Goal: Information Seeking & Learning: Find specific page/section

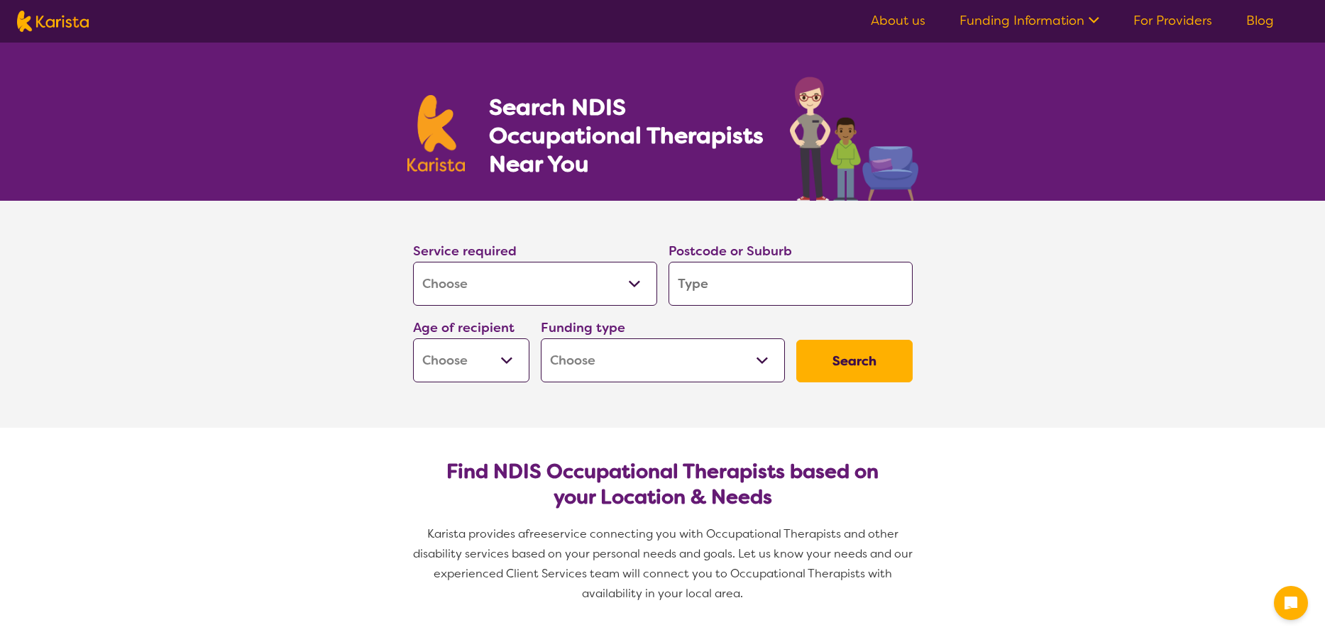
select select "[MEDICAL_DATA]"
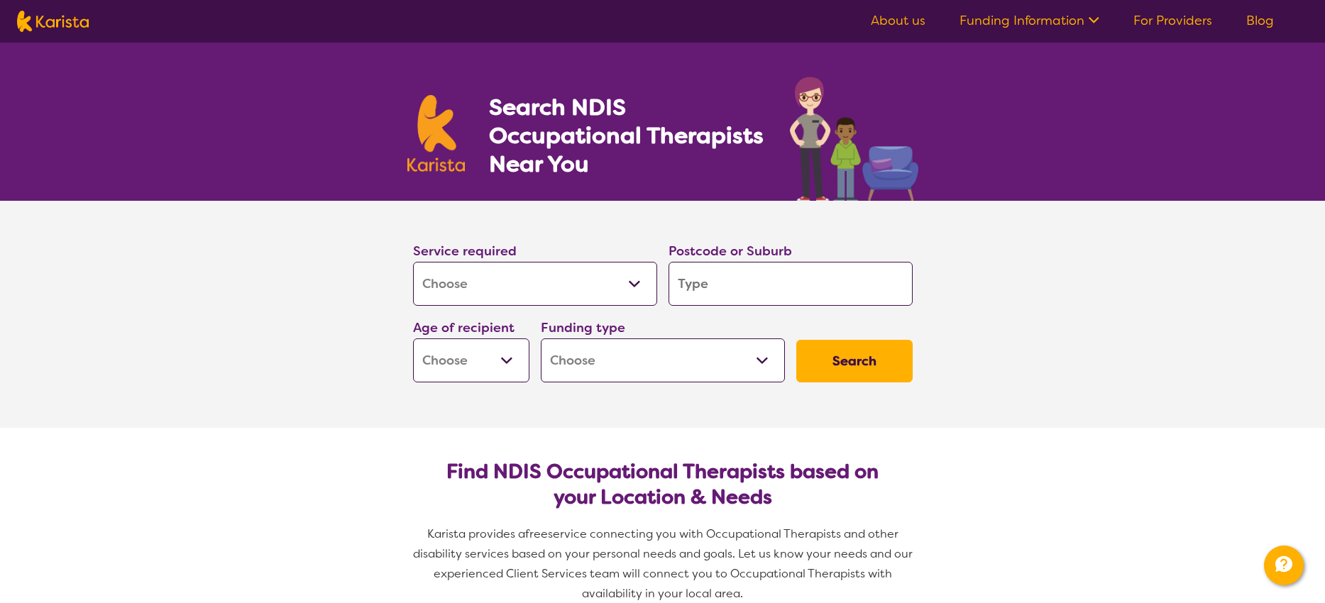
click at [732, 294] on input "search" at bounding box center [791, 284] width 244 height 44
type input "2"
type input "21"
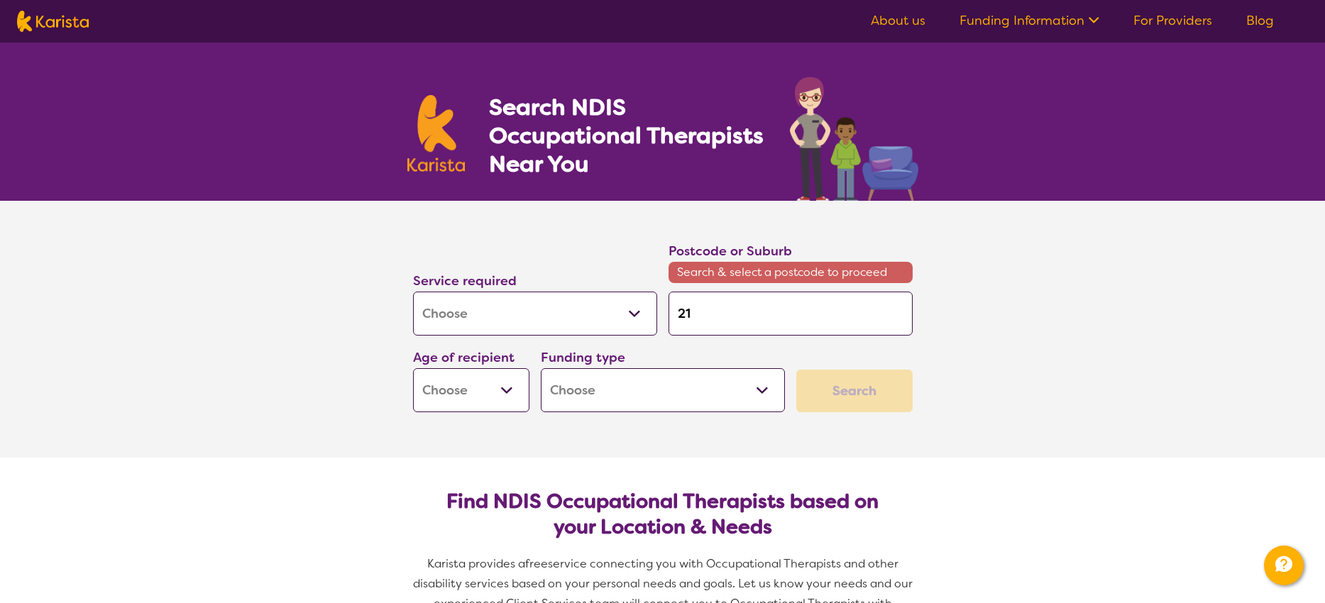
type input "217"
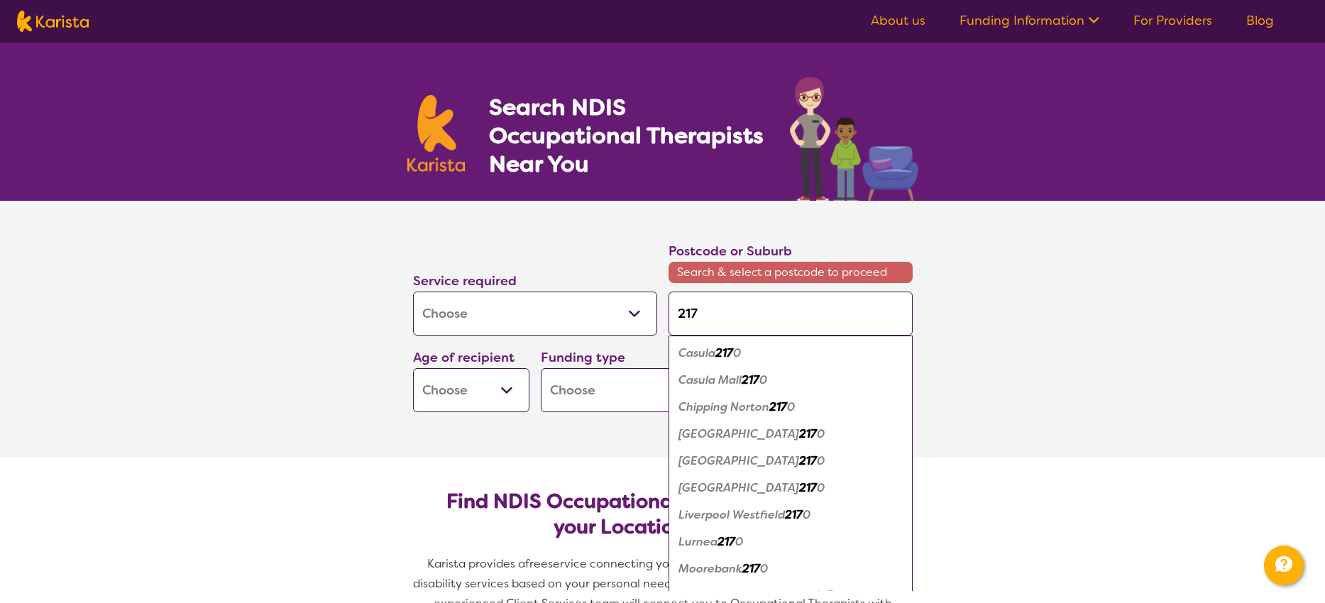
type input "2170"
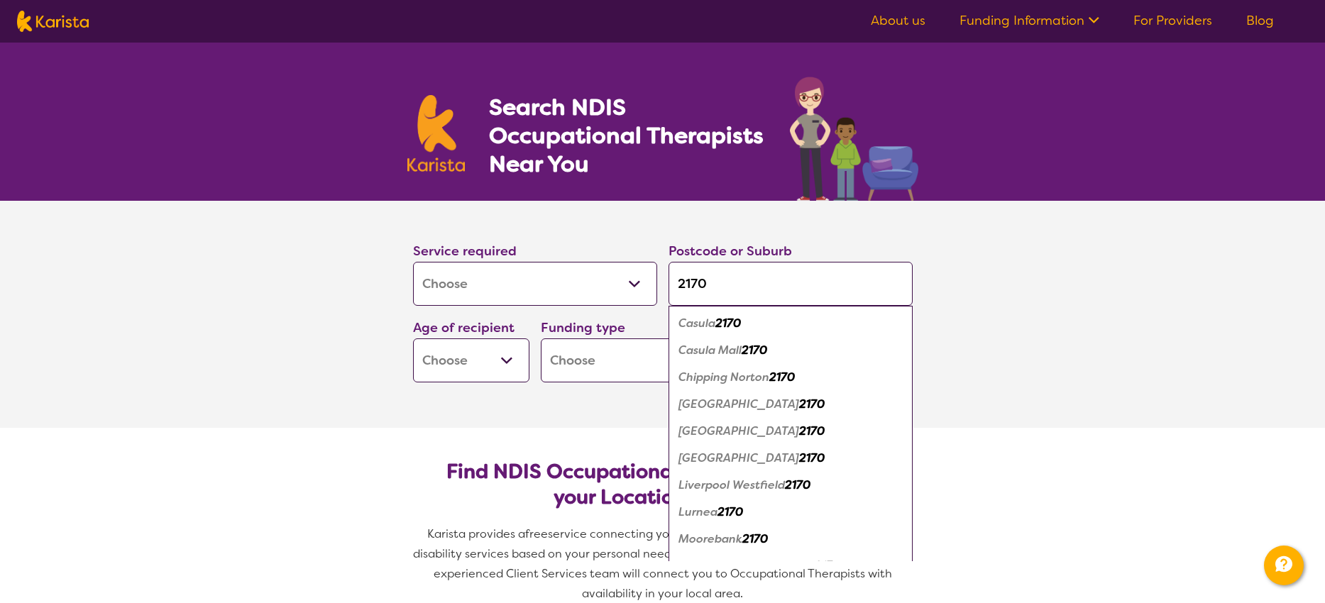
type input "217"
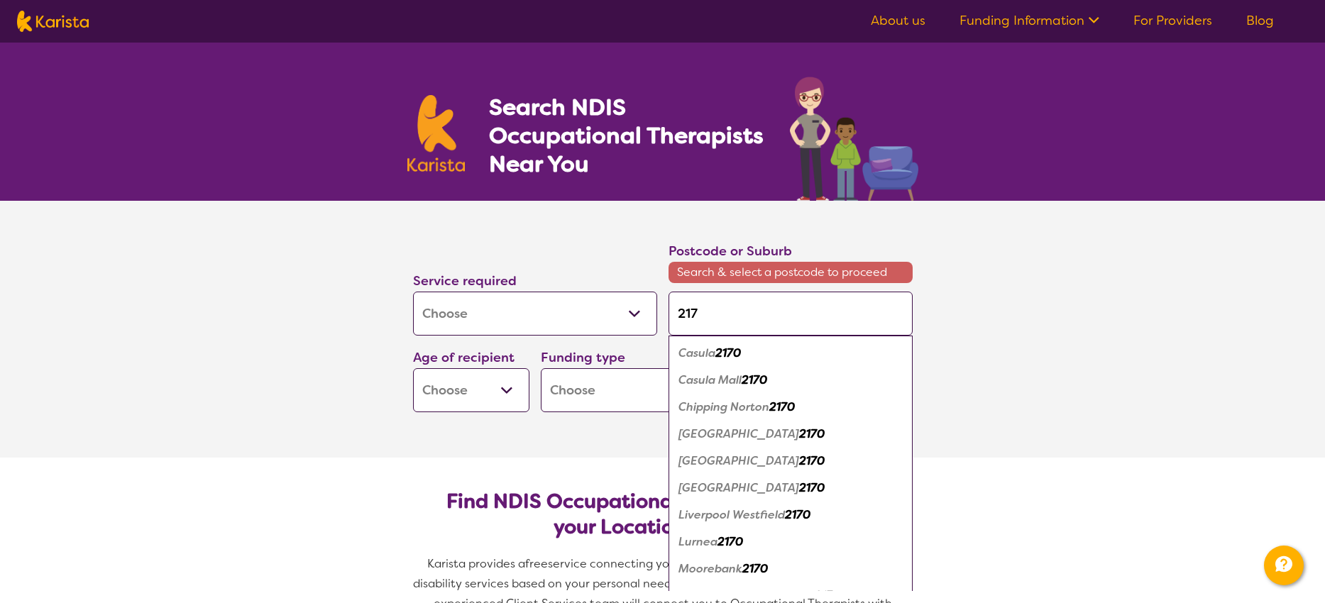
type input "21"
type input "2"
type input "20"
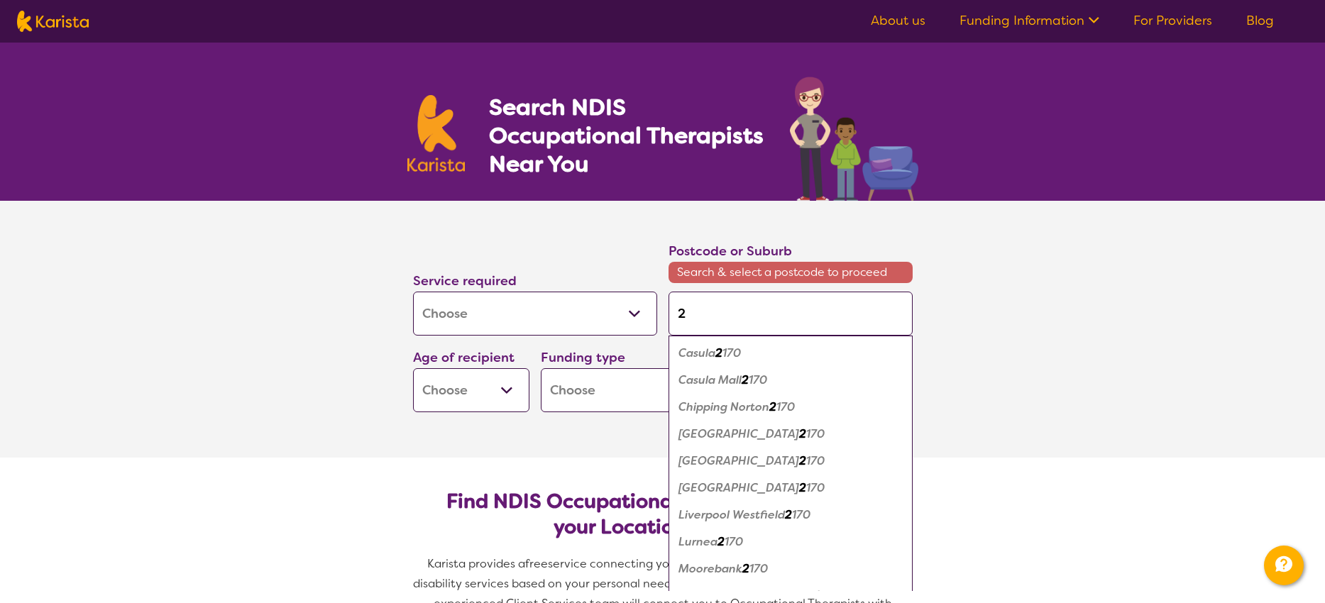
type input "20"
type input "202"
type input "2027"
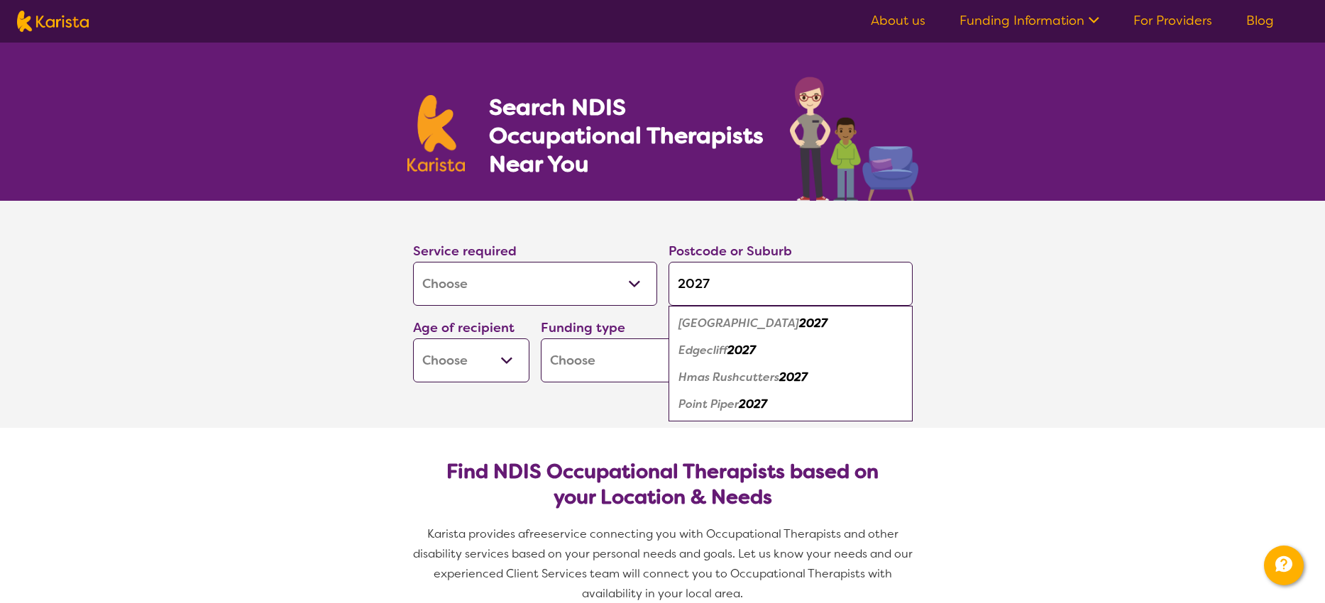
type input "2027"
click at [413, 339] on select "Early Childhood - 0 to 9 Child - 10 to 11 Adolescent - 12 to 17 Adult - 18 to 6…" at bounding box center [471, 361] width 116 height 44
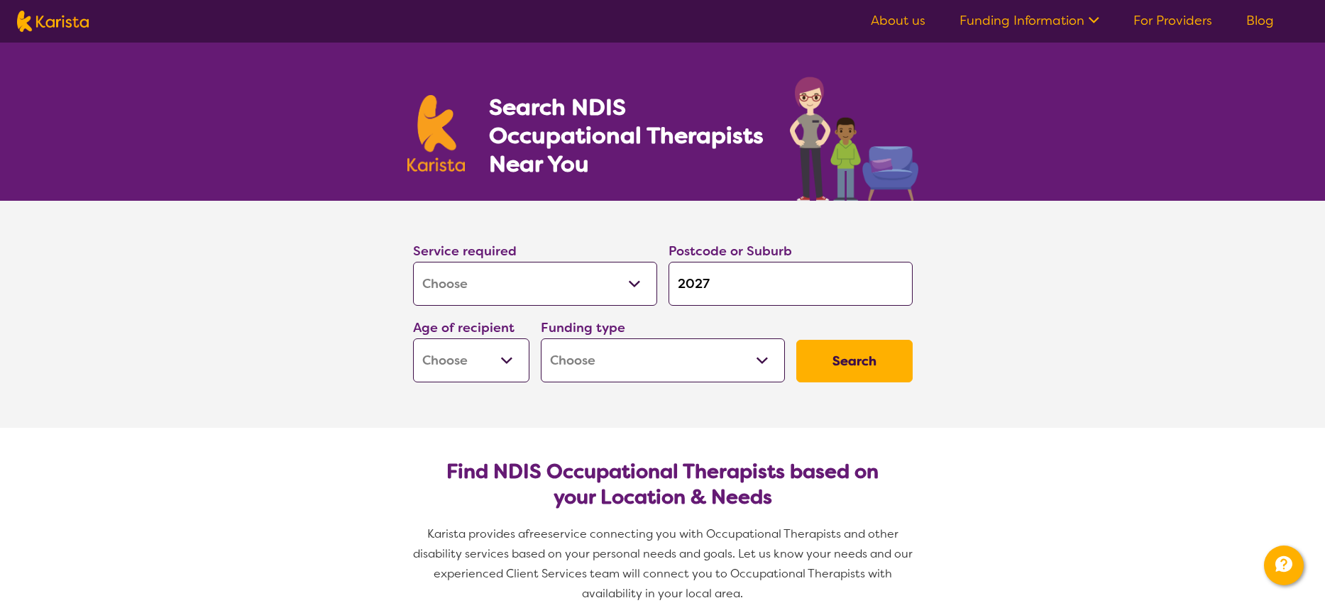
select select "AG"
click option "Aged - [DEMOGRAPHIC_DATA]+" at bounding box center [0, 0] width 0 height 0
select select "AG"
click at [541, 339] on select "Home Care Package (HCP) National Disability Insurance Scheme (NDIS) I don't know" at bounding box center [663, 361] width 244 height 44
select select "HCP"
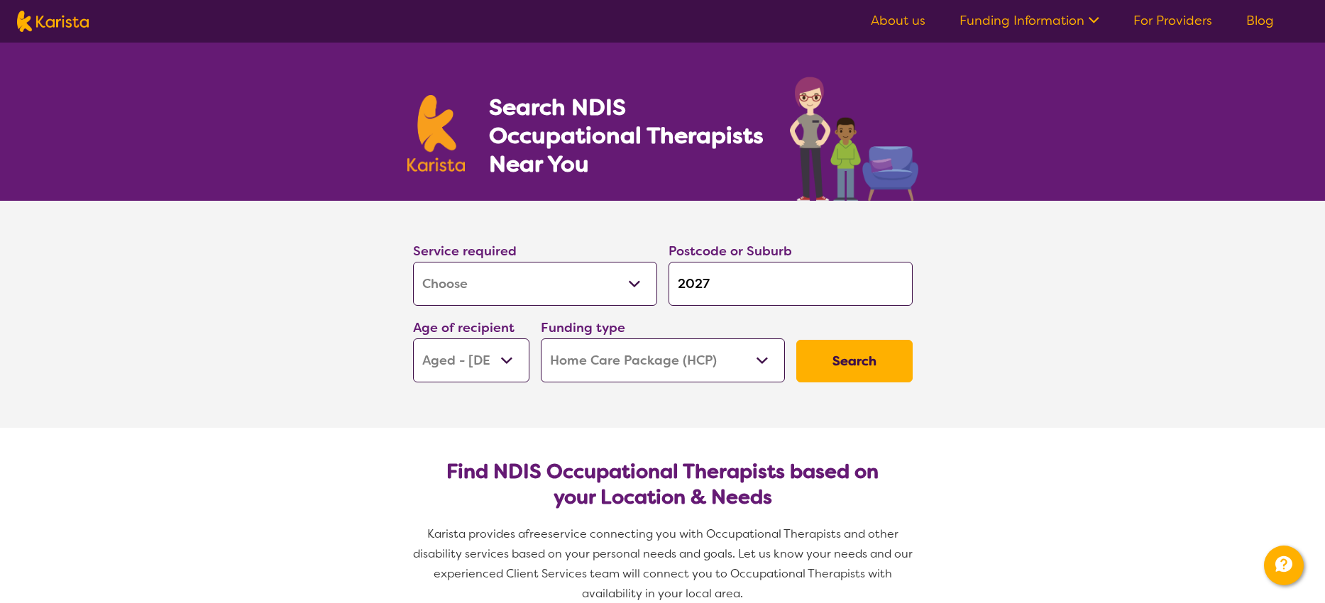
click option "Home Care Package (HCP)" at bounding box center [0, 0] width 0 height 0
select select "HCP"
click at [855, 362] on button "Search" at bounding box center [854, 361] width 116 height 43
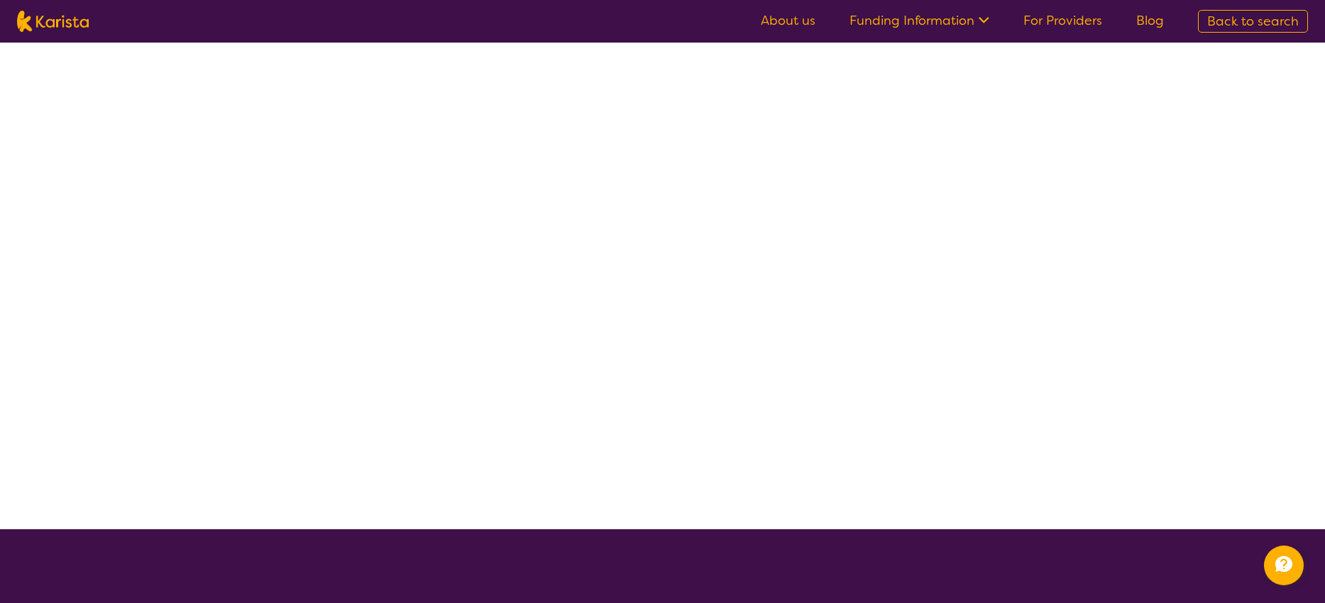
select select "HCP"
select select "[MEDICAL_DATA]"
select select "AG"
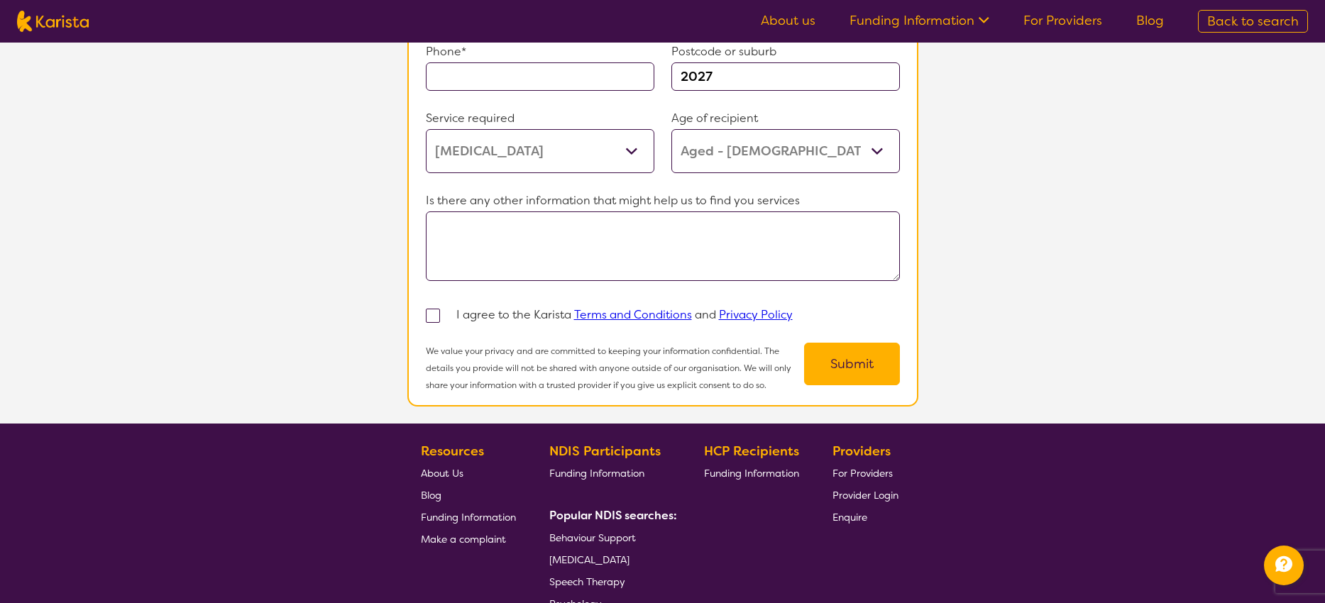
scroll to position [1175, 0]
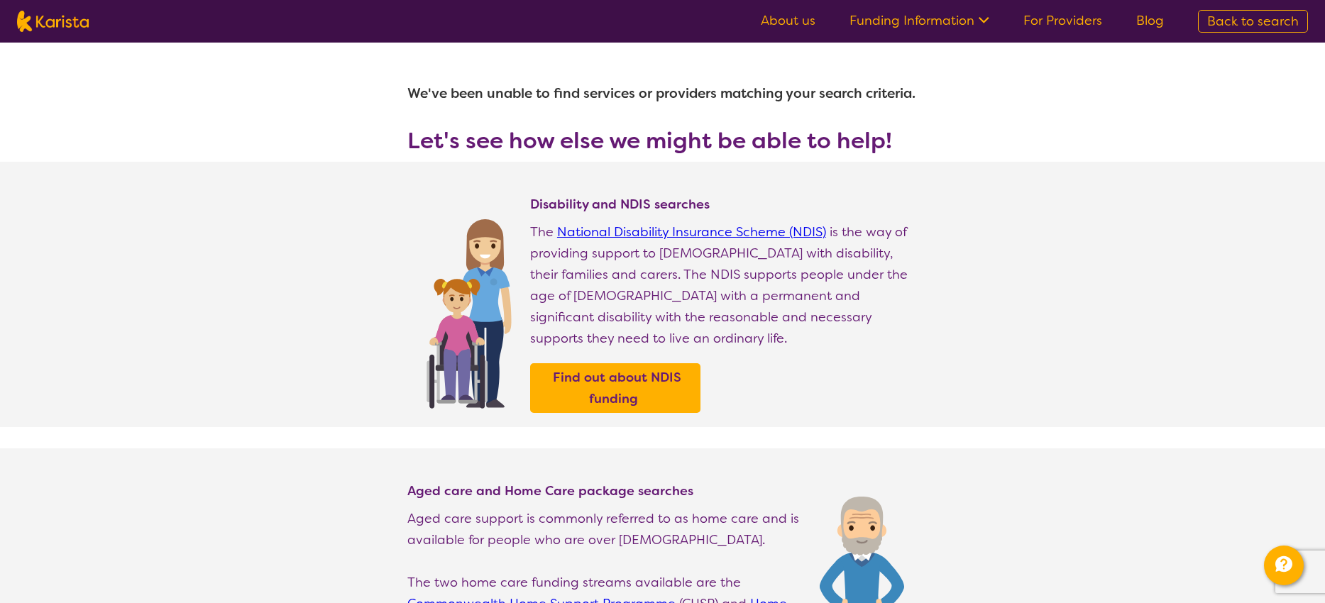
select select "[MEDICAL_DATA]"
select select "AG"
select select "HCP"
select select "[MEDICAL_DATA]"
select select "AG"
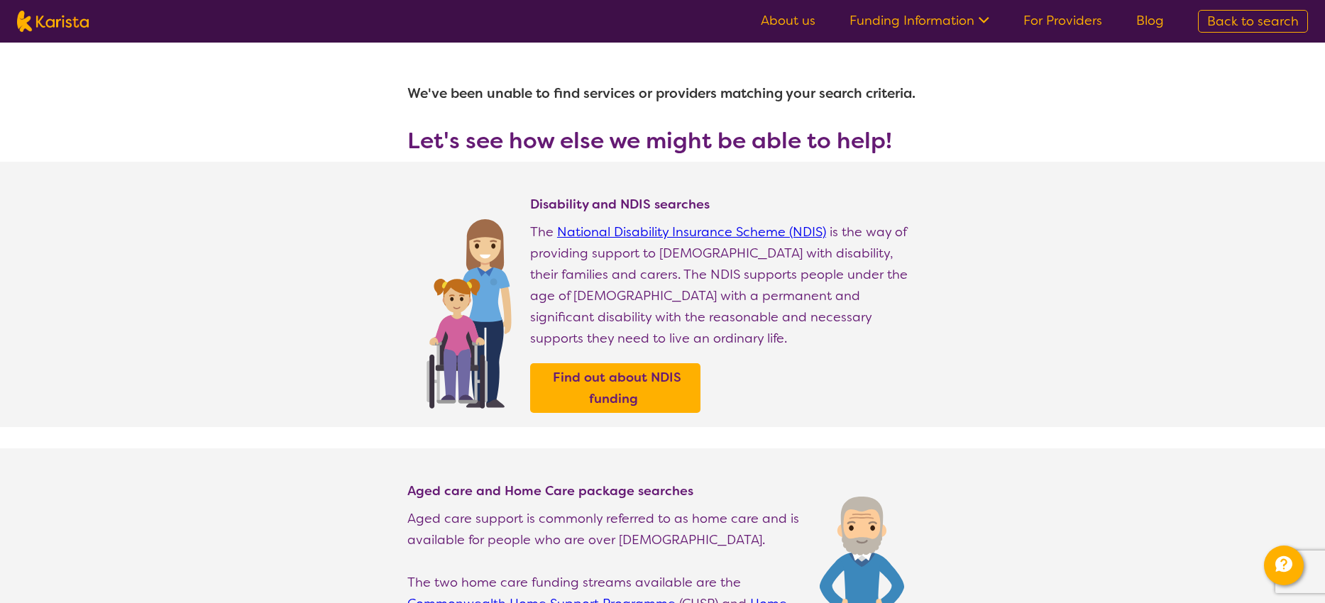
select select "HCP"
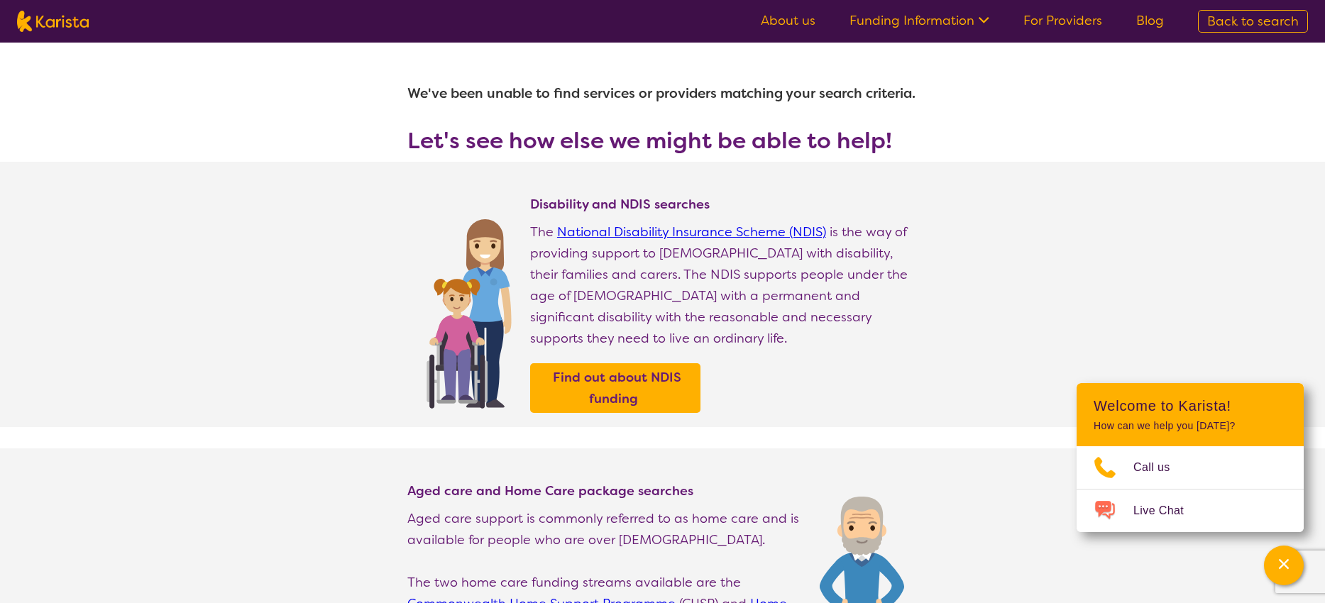
select select "HCP"
select select "[MEDICAL_DATA]"
select select "AG"
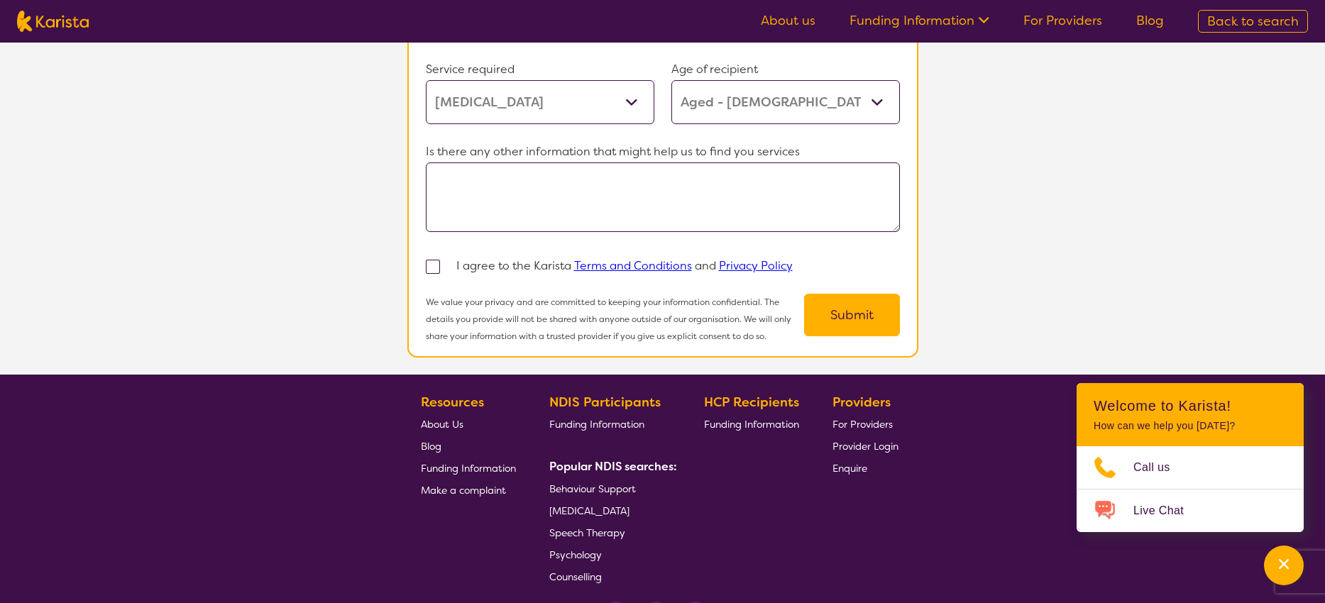
scroll to position [1175, 0]
